Goal: Find specific page/section: Find specific page/section

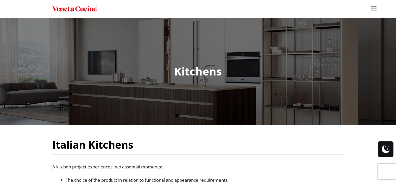
click at [73, 9] on img "Site" at bounding box center [74, 9] width 44 height 8
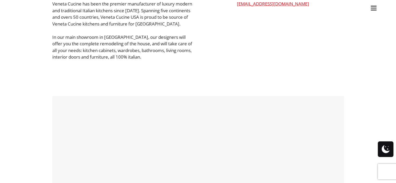
scroll to position [182, 0]
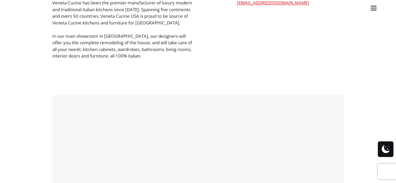
drag, startPoint x: 92, startPoint y: 114, endPoint x: 65, endPoint y: 111, distance: 27.2
click at [65, 111] on div at bounding box center [198, 154] width 289 height 117
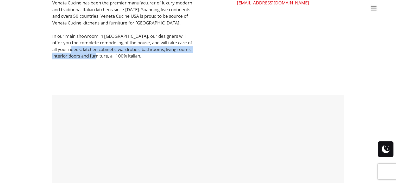
drag, startPoint x: 67, startPoint y: 49, endPoint x: 108, endPoint y: 56, distance: 42.3
click at [108, 56] on p "In our main showroom in North Miami, our designers will offer you the complete …" at bounding box center [123, 46] width 142 height 27
copy p "kitchen cabinets, wardrobes, bathrooms, living rooms, interior doors and furnit…"
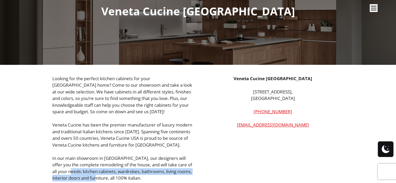
scroll to position [52, 0]
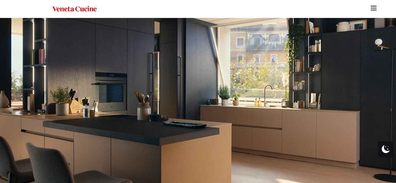
click at [372, 9] on img "Site" at bounding box center [374, 8] width 8 height 8
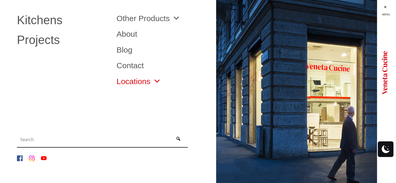
click at [132, 79] on link "Locations" at bounding box center [138, 81] width 44 height 8
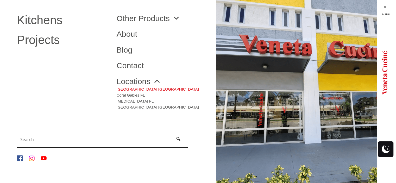
click at [133, 87] on link "[GEOGRAPHIC_DATA] [GEOGRAPHIC_DATA]" at bounding box center [157, 88] width 82 height 6
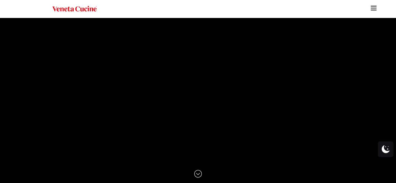
click at [370, 9] on img "Site" at bounding box center [374, 8] width 8 height 8
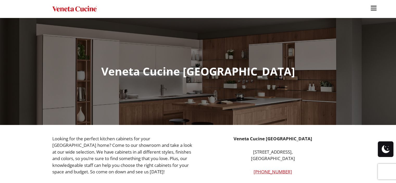
click at [374, 8] on img "Site" at bounding box center [374, 8] width 8 height 8
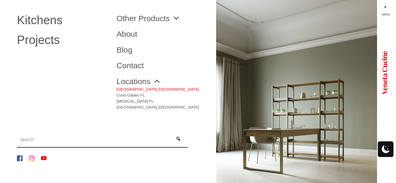
click at [137, 90] on link "[GEOGRAPHIC_DATA] [GEOGRAPHIC_DATA]" at bounding box center [157, 88] width 82 height 6
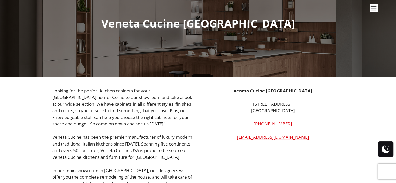
scroll to position [156, 0]
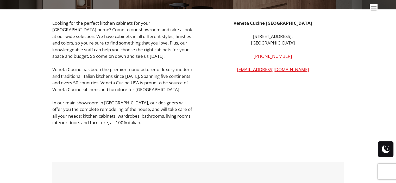
scroll to position [182, 0]
